Goal: Information Seeking & Learning: Check status

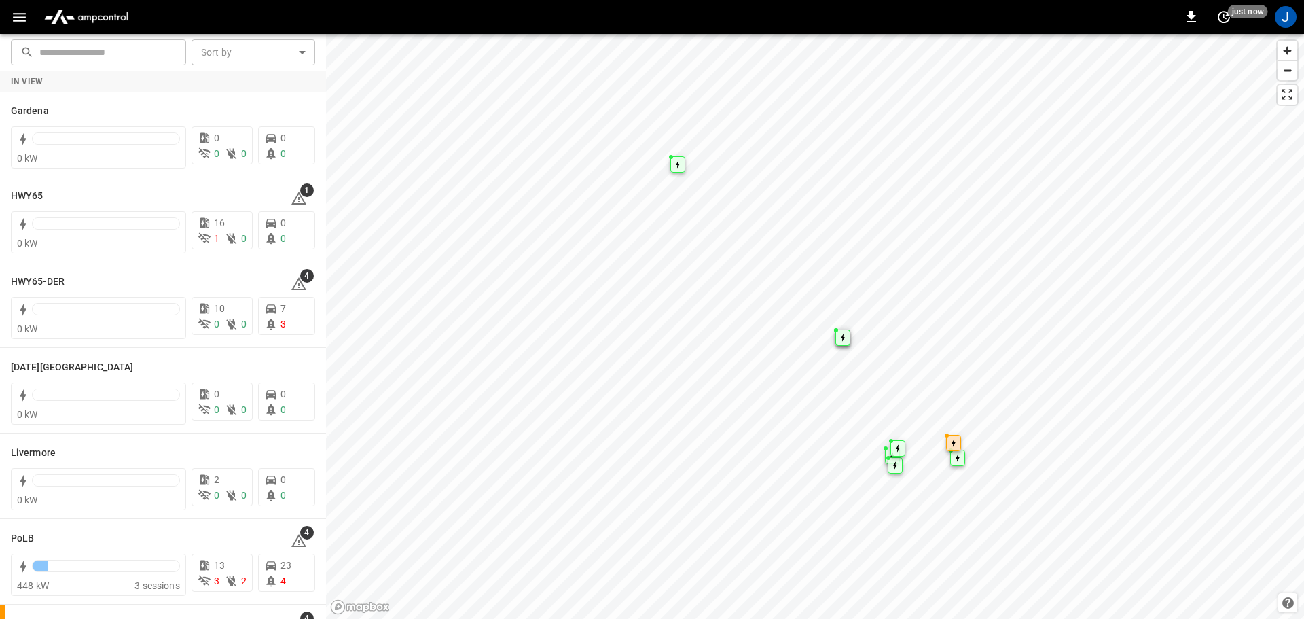
click at [21, 20] on icon "button" at bounding box center [19, 17] width 13 height 9
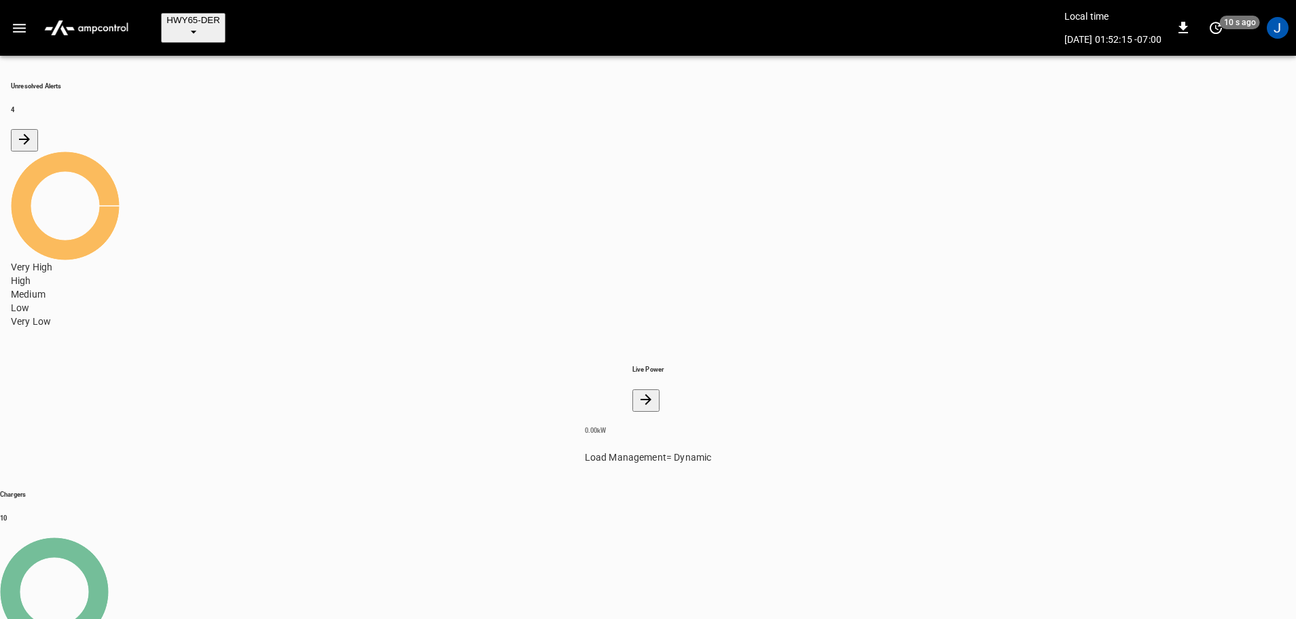
click at [197, 17] on span "HWY65-DER" at bounding box center [193, 20] width 54 height 10
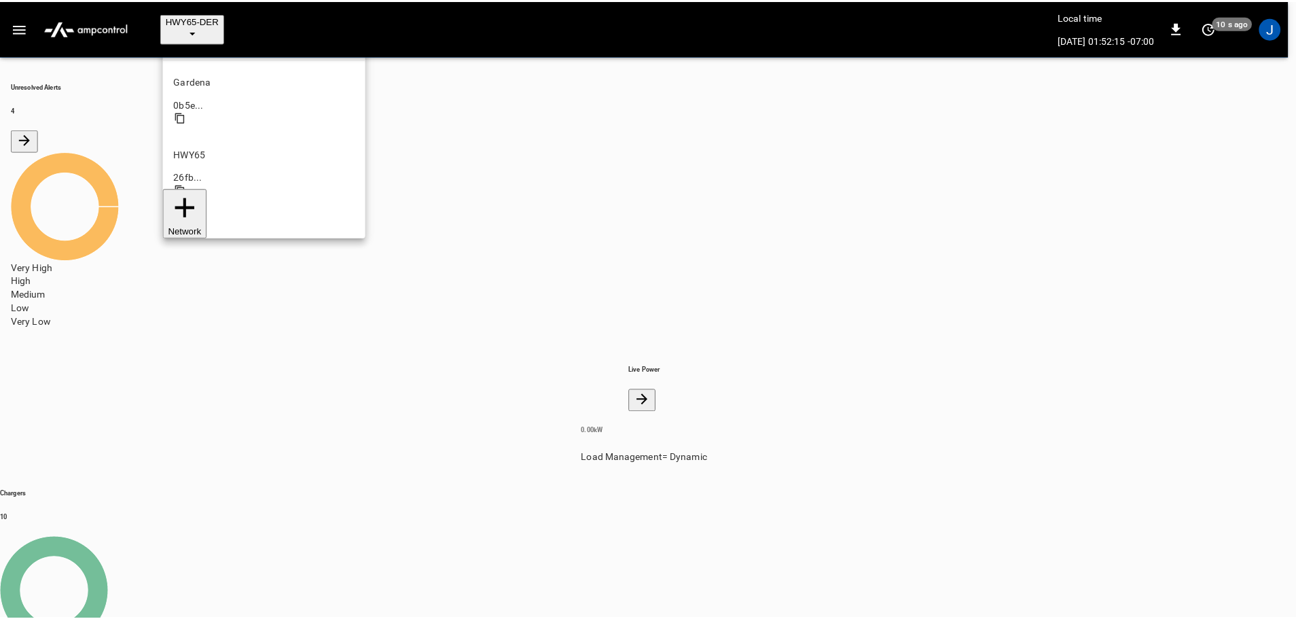
scroll to position [48, 0]
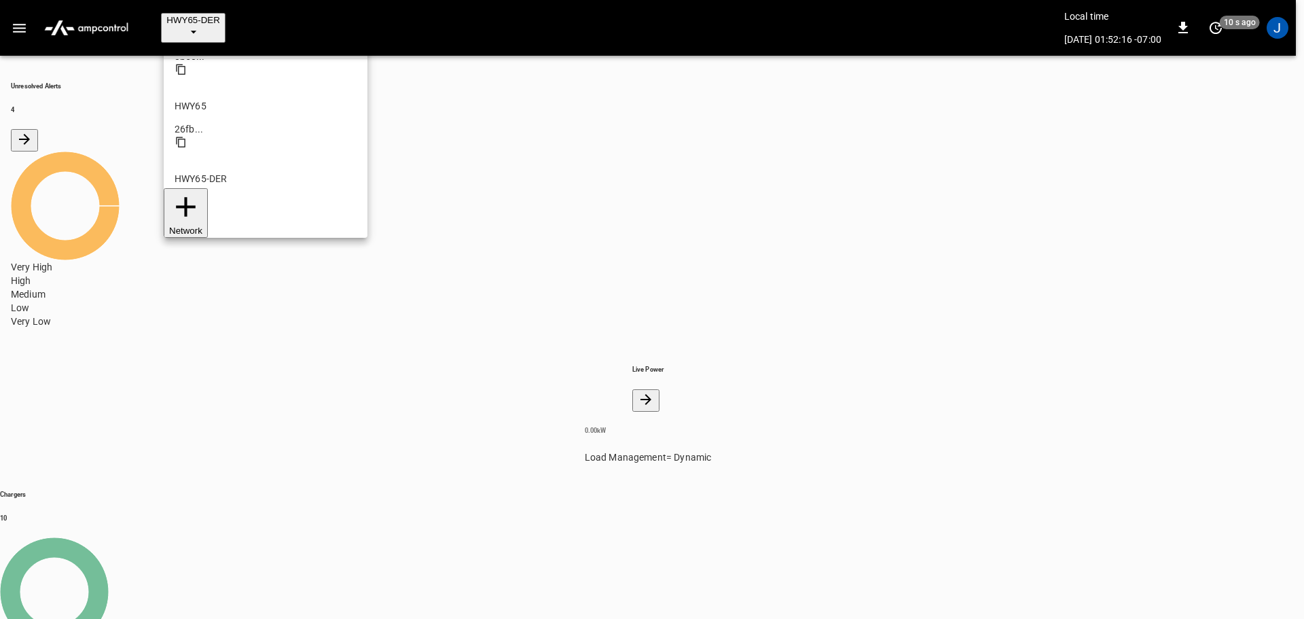
click at [194, 462] on p "SanB" at bounding box center [266, 469] width 182 height 14
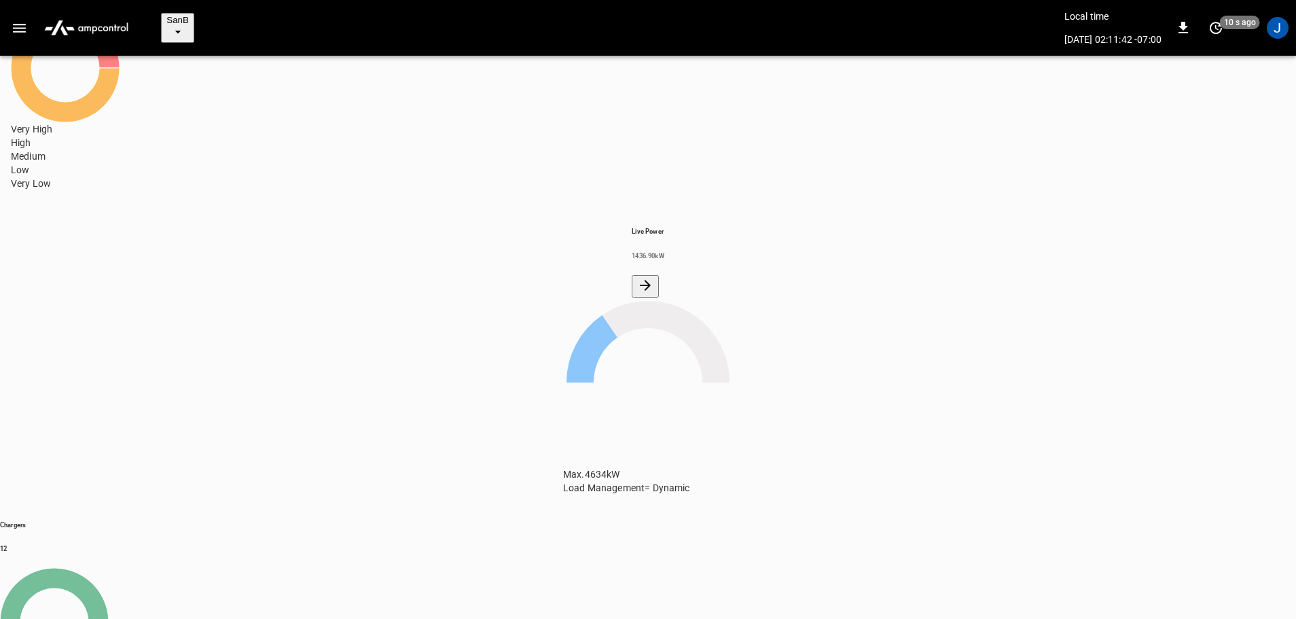
scroll to position [188, 0]
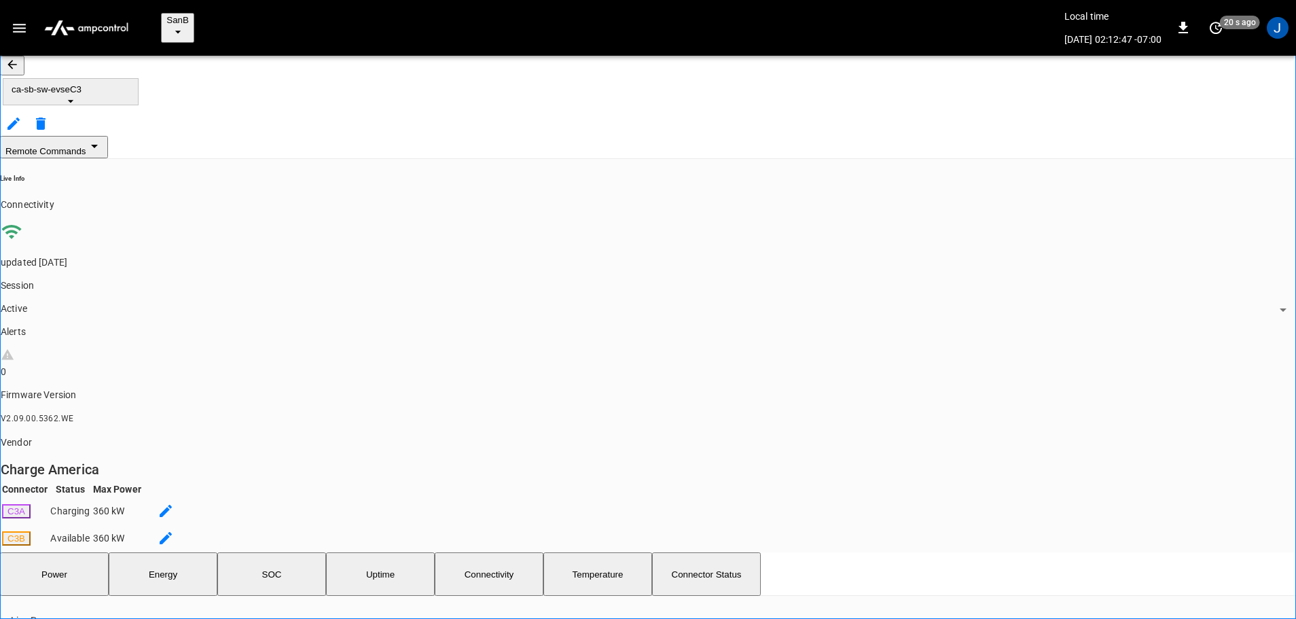
click at [19, 58] on icon "button" at bounding box center [12, 65] width 14 height 14
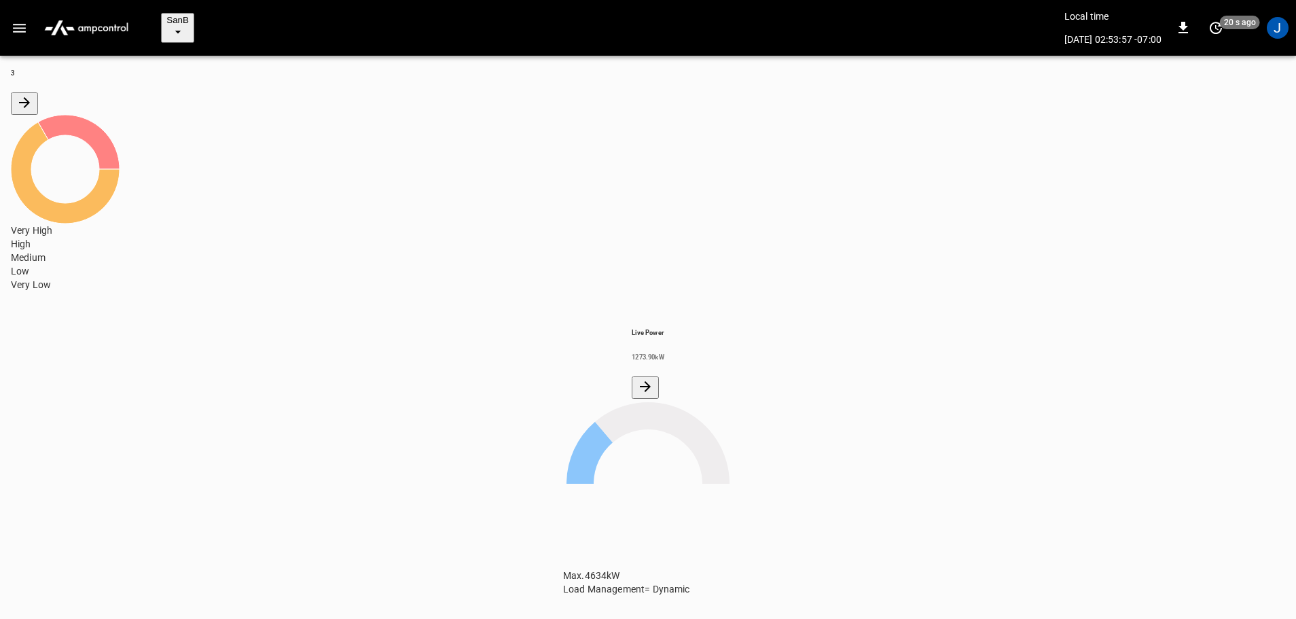
scroll to position [68, 0]
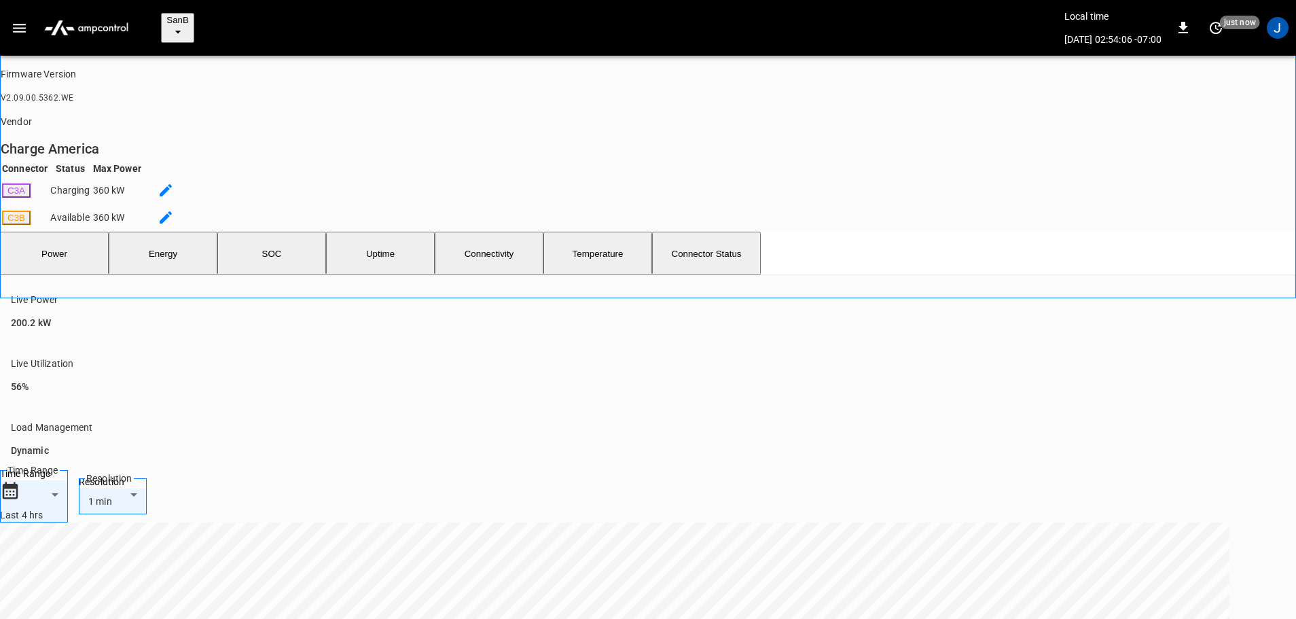
scroll to position [407, 0]
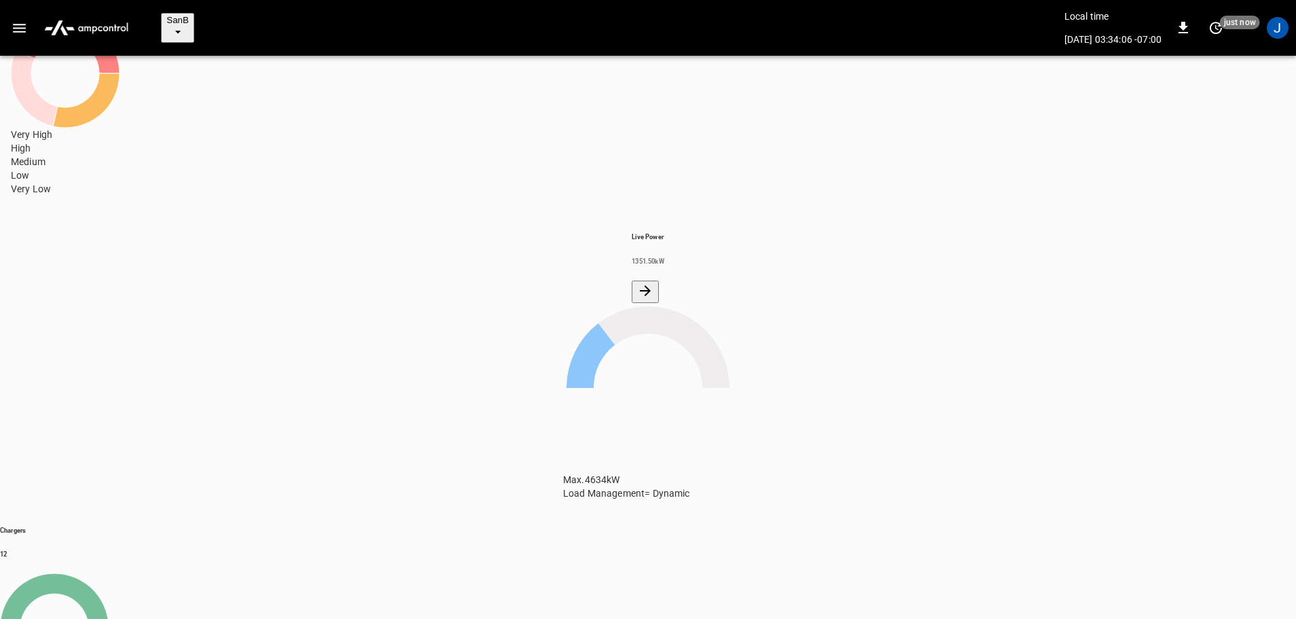
scroll to position [138, 0]
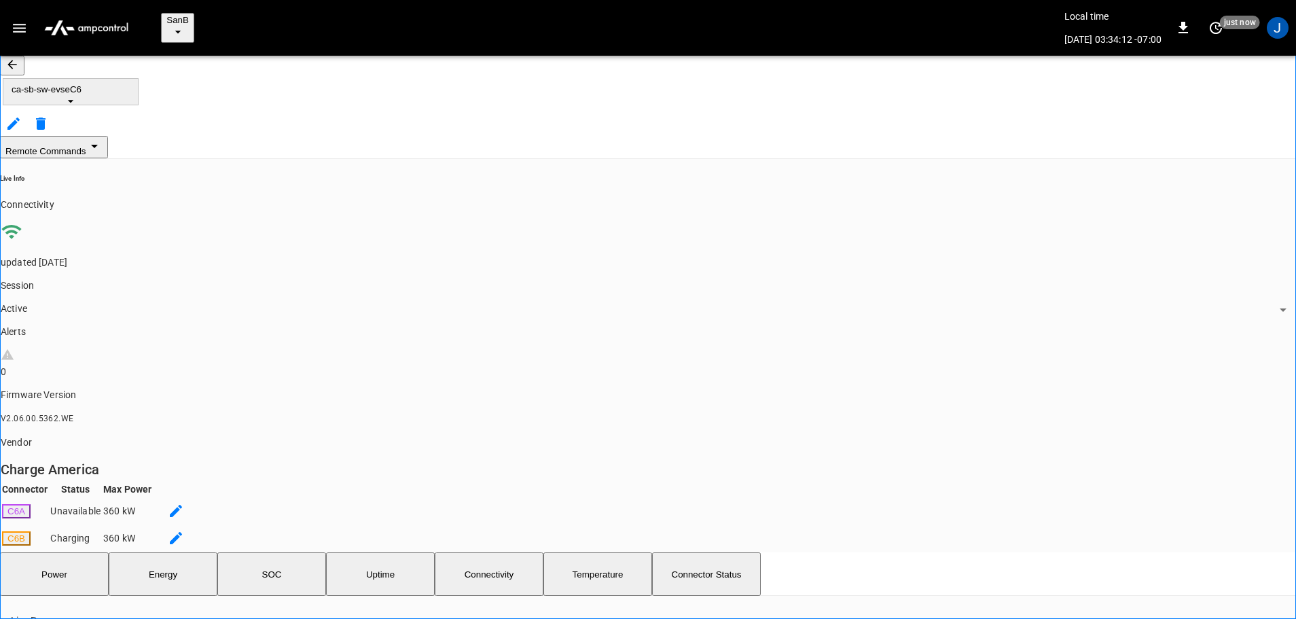
click at [16, 61] on icon "button" at bounding box center [11, 64] width 9 height 9
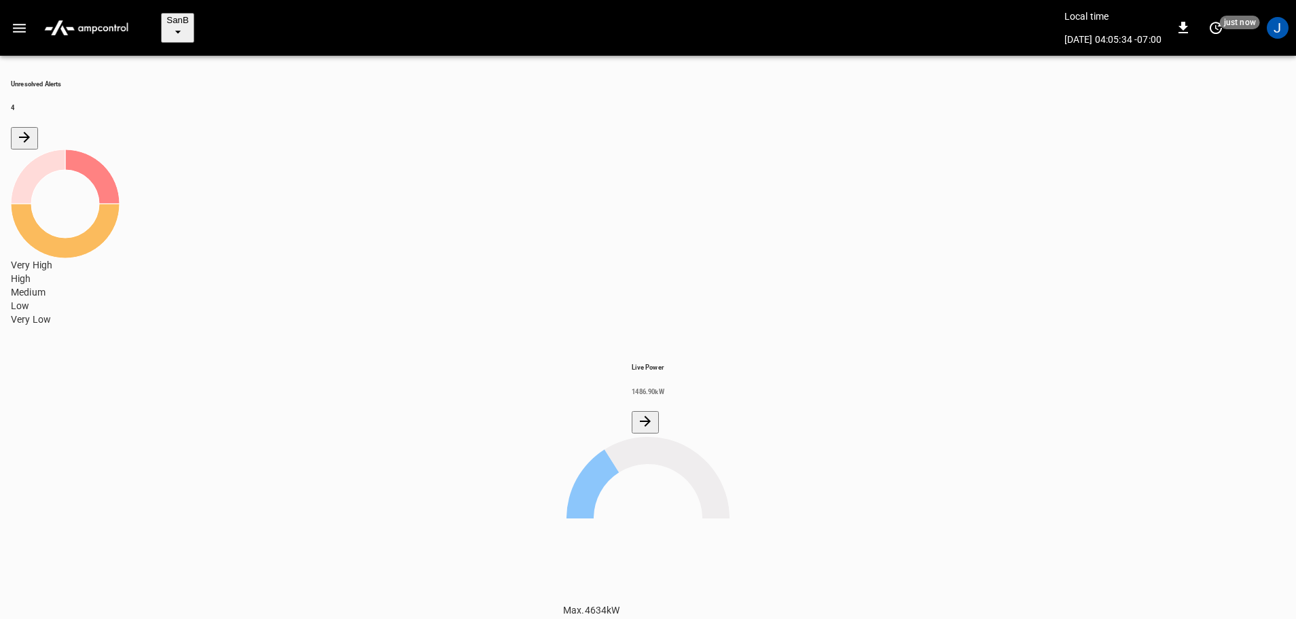
scroll to position [188, 0]
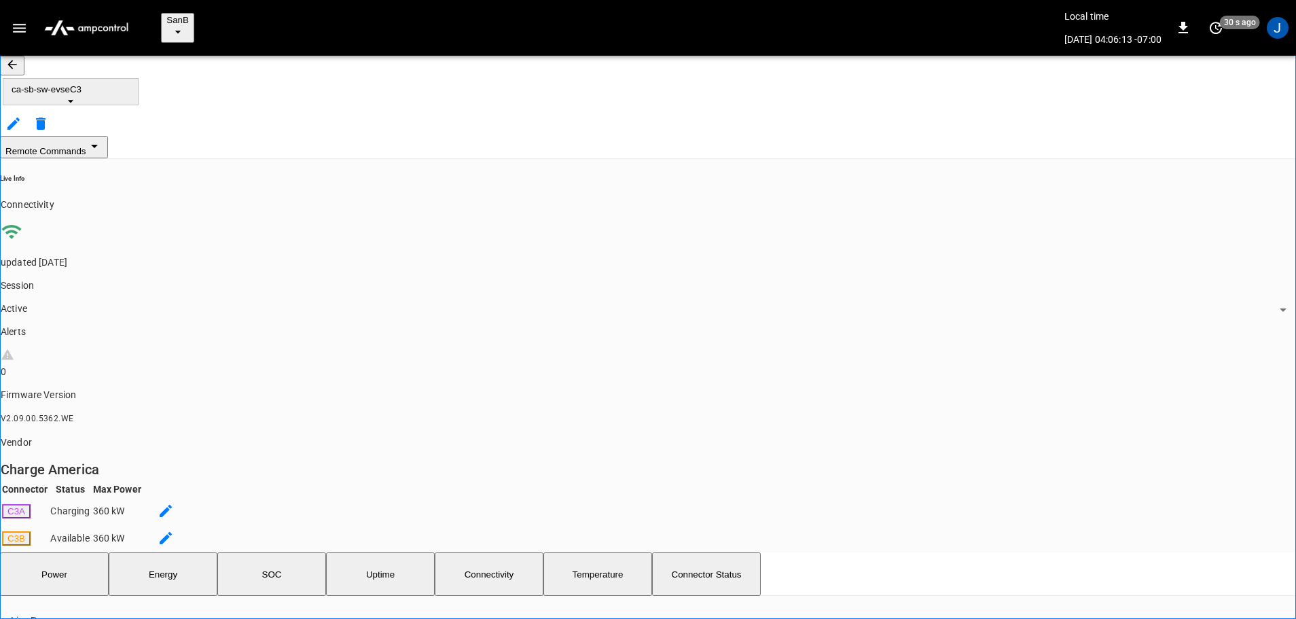
click at [19, 59] on icon "button" at bounding box center [12, 65] width 14 height 14
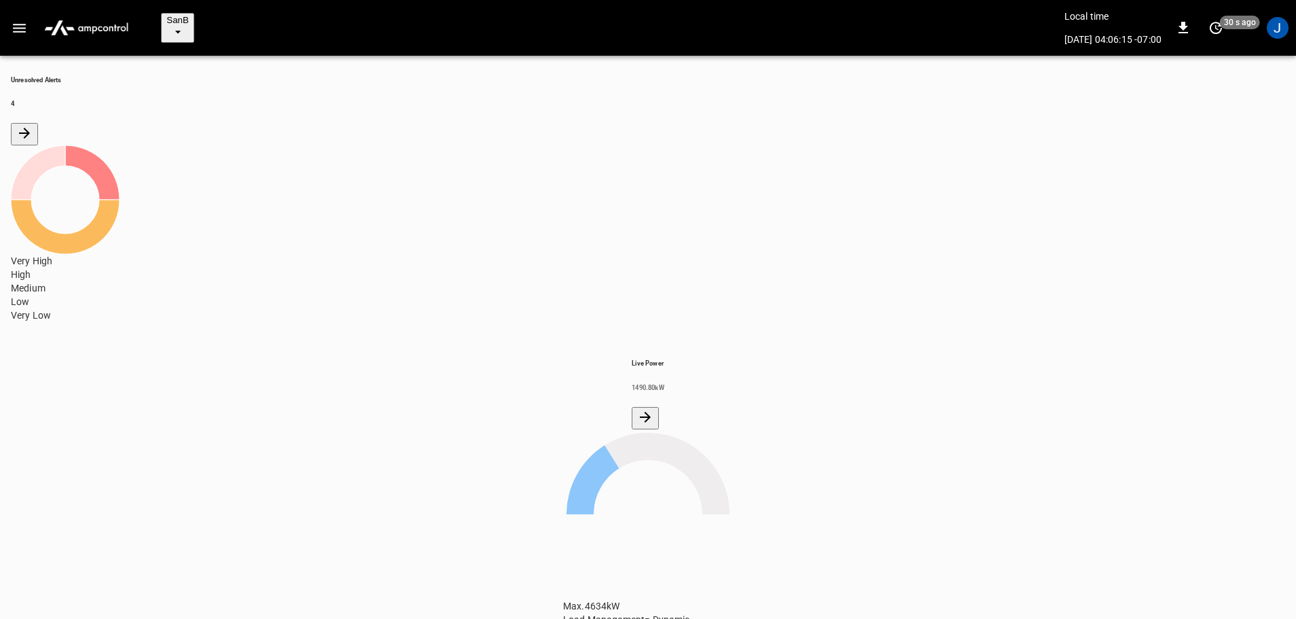
scroll to position [138, 0]
